Goal: Transaction & Acquisition: Purchase product/service

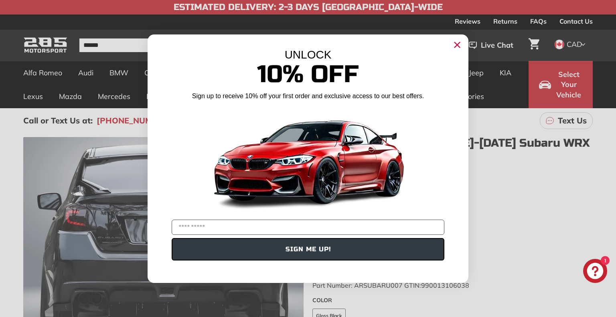
click at [459, 44] on circle "Close dialog" at bounding box center [457, 44] width 12 height 12
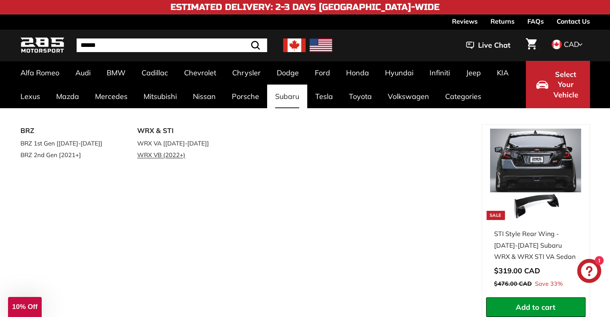
click at [170, 155] on link "WRX VB (2022+)" at bounding box center [184, 155] width 95 height 12
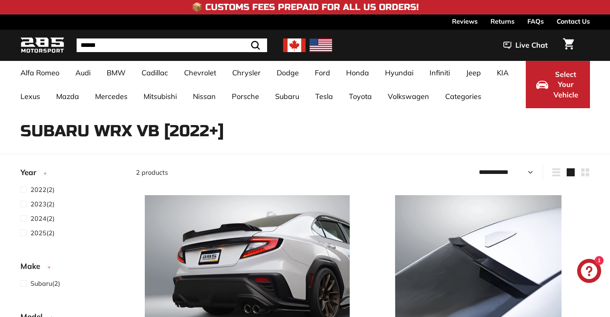
select select "**********"
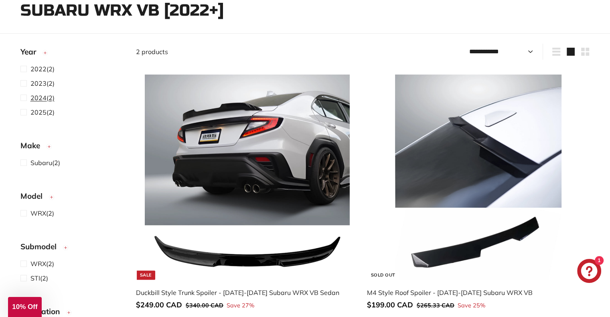
scroll to position [120, 0]
